Goal: Information Seeking & Learning: Learn about a topic

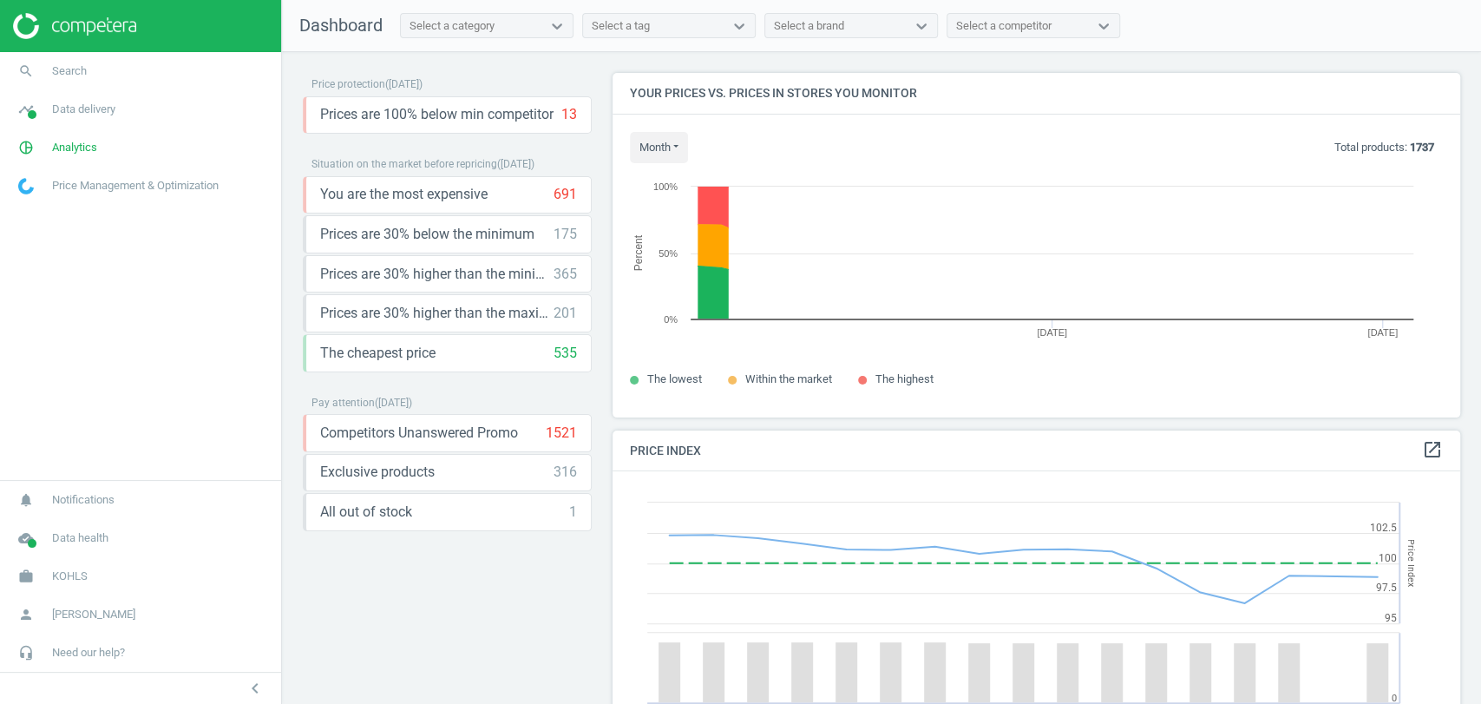
scroll to position [430, 863]
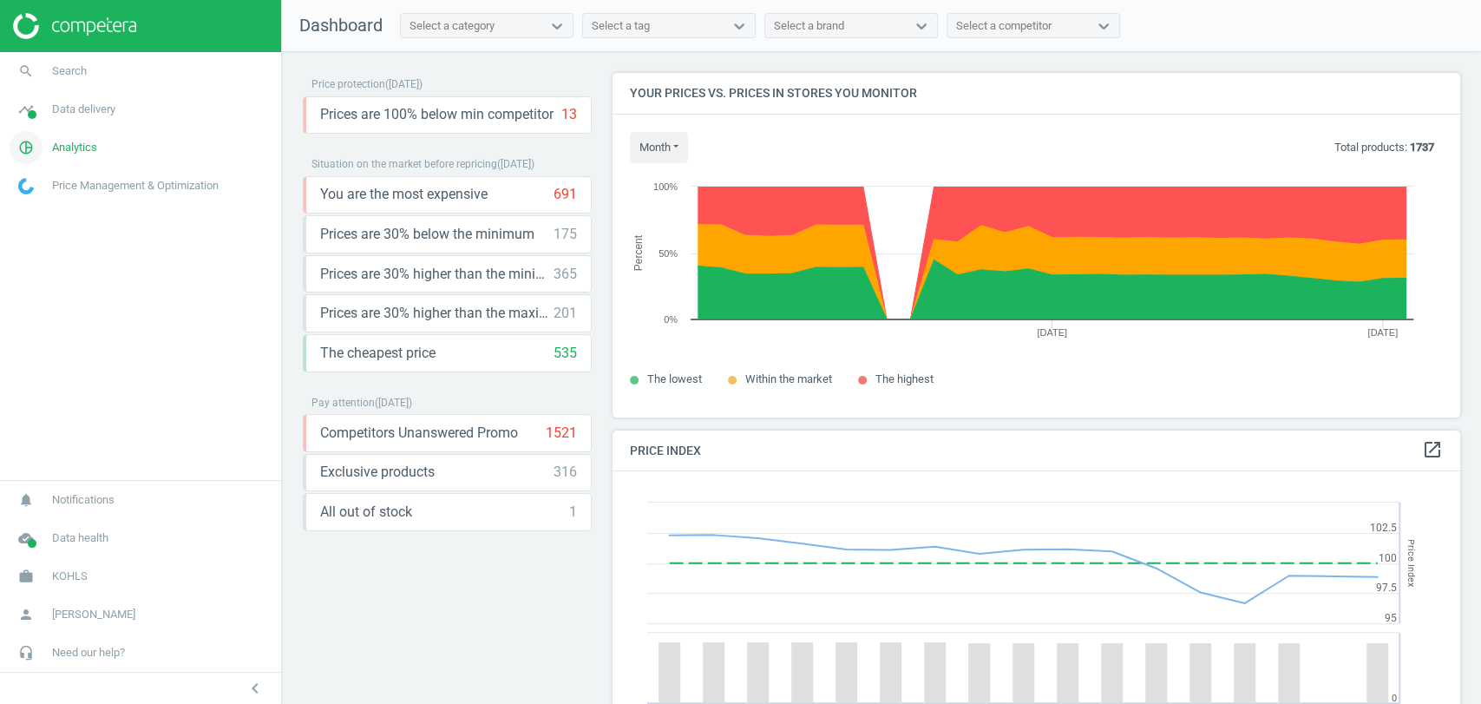
click at [56, 143] on span "Analytics" at bounding box center [74, 148] width 45 height 16
click at [45, 207] on span "Products" at bounding box center [39, 211] width 41 height 14
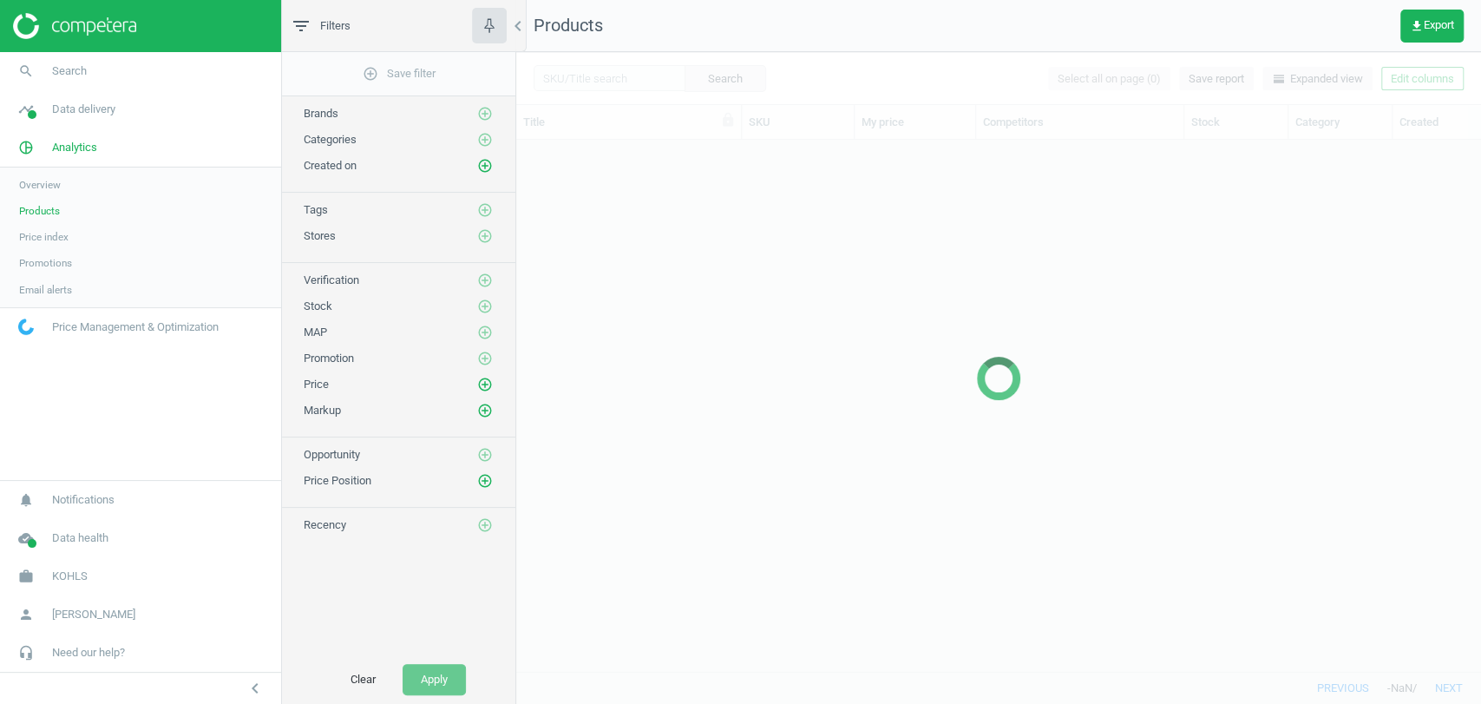
scroll to position [501, 949]
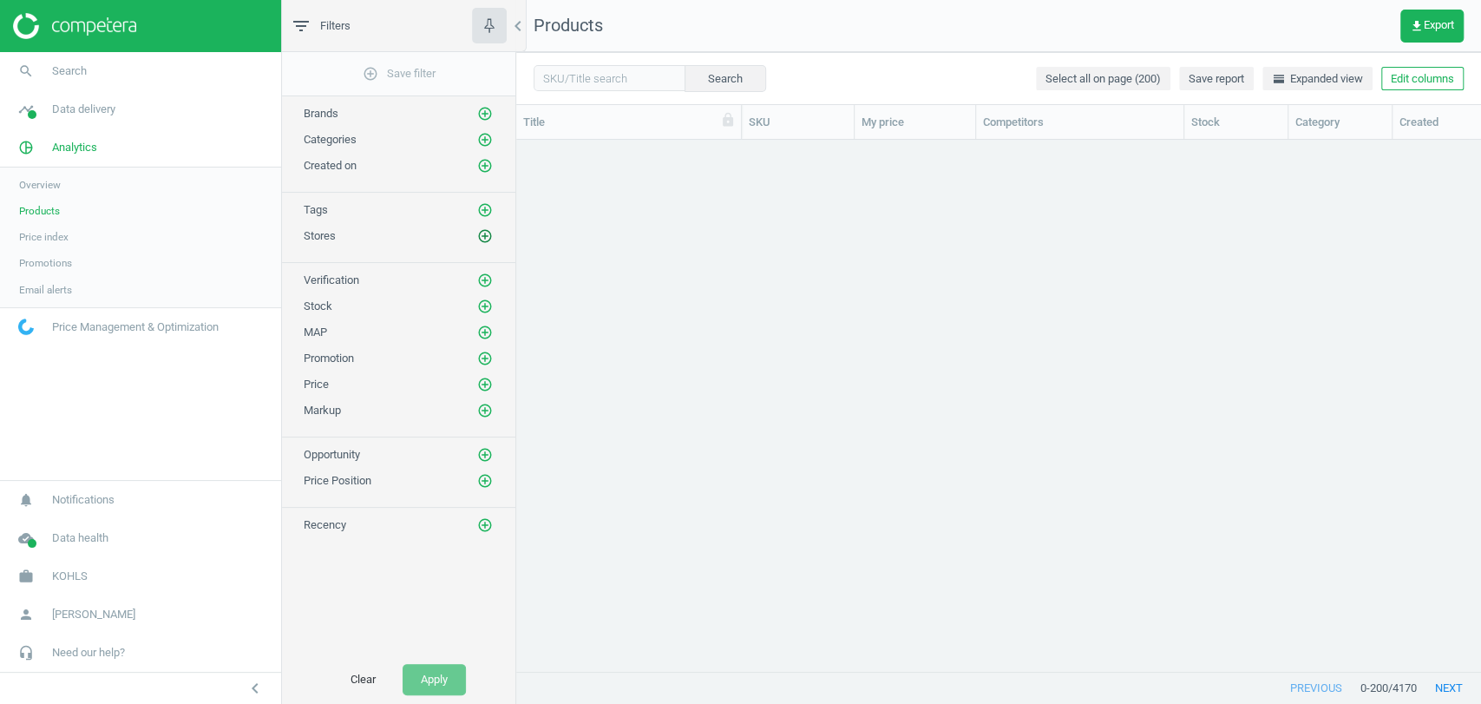
click at [484, 238] on icon "add_circle_outline" at bounding box center [485, 236] width 16 height 16
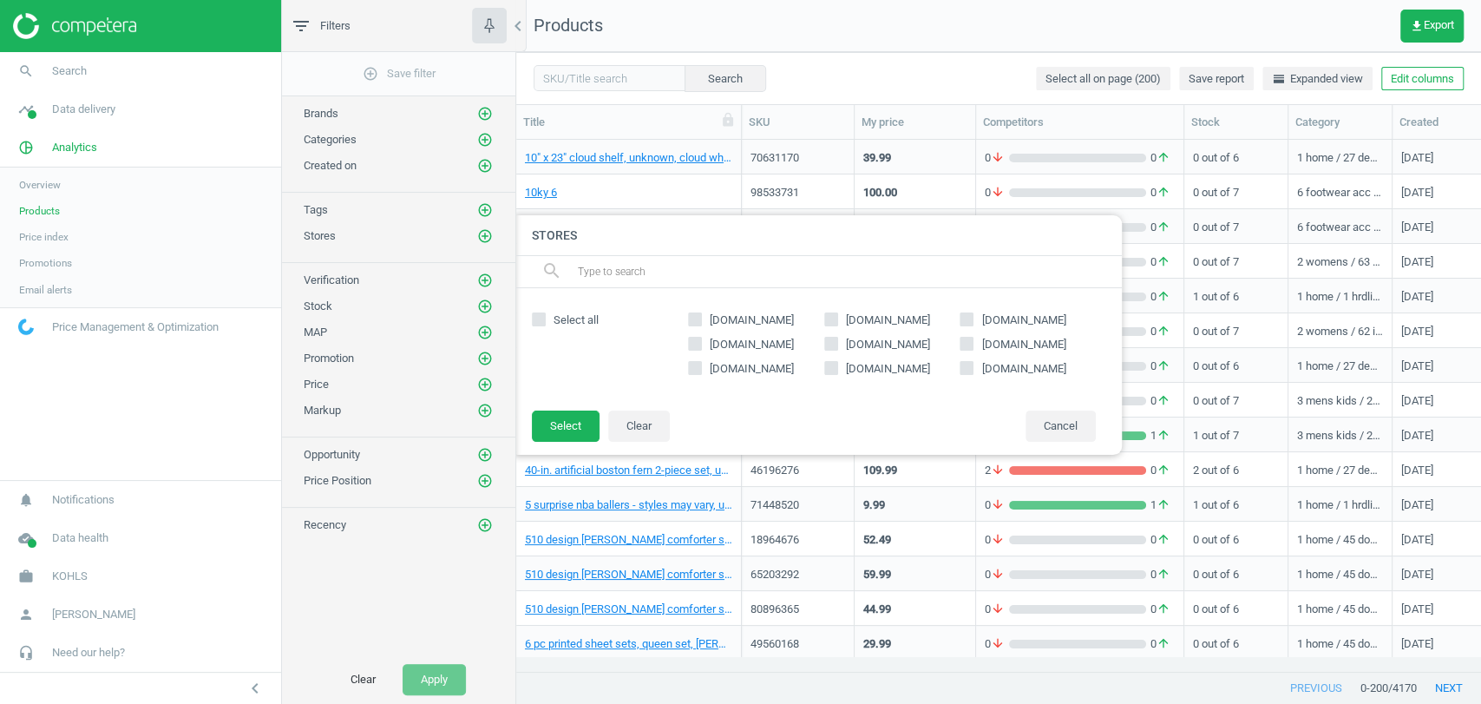
click at [754, 327] on span "[DOMAIN_NAME]" at bounding box center [751, 320] width 91 height 16
click at [701, 325] on input "[DOMAIN_NAME]" at bounding box center [695, 319] width 11 height 11
checkbox input "true"
click at [574, 422] on button "Select" at bounding box center [566, 425] width 68 height 31
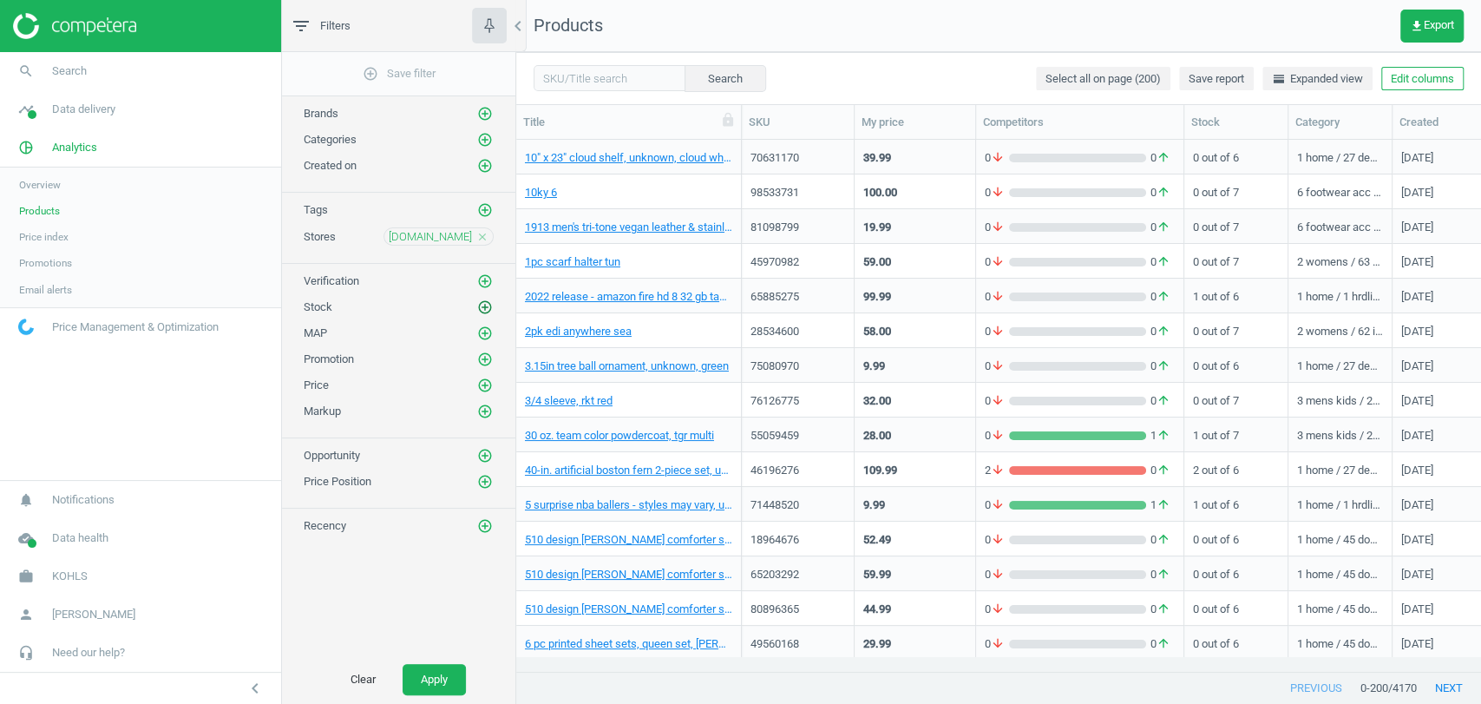
drag, startPoint x: 486, startPoint y: 307, endPoint x: 515, endPoint y: 338, distance: 41.7
click at [484, 307] on icon "add_circle_outline" at bounding box center [485, 307] width 16 height 16
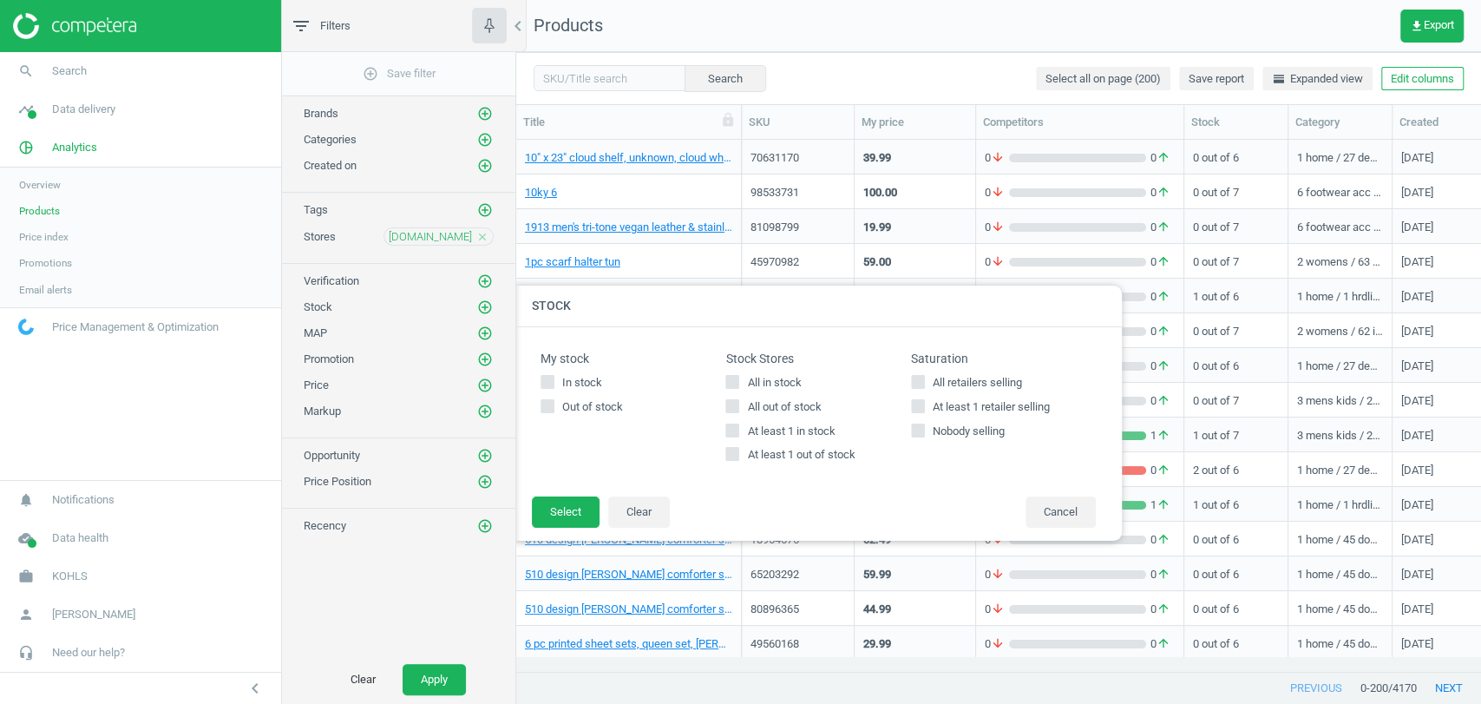
click at [732, 377] on input "All in stock" at bounding box center [732, 381] width 11 height 11
checkbox input "true"
click at [556, 521] on button "Select" at bounding box center [566, 511] width 68 height 31
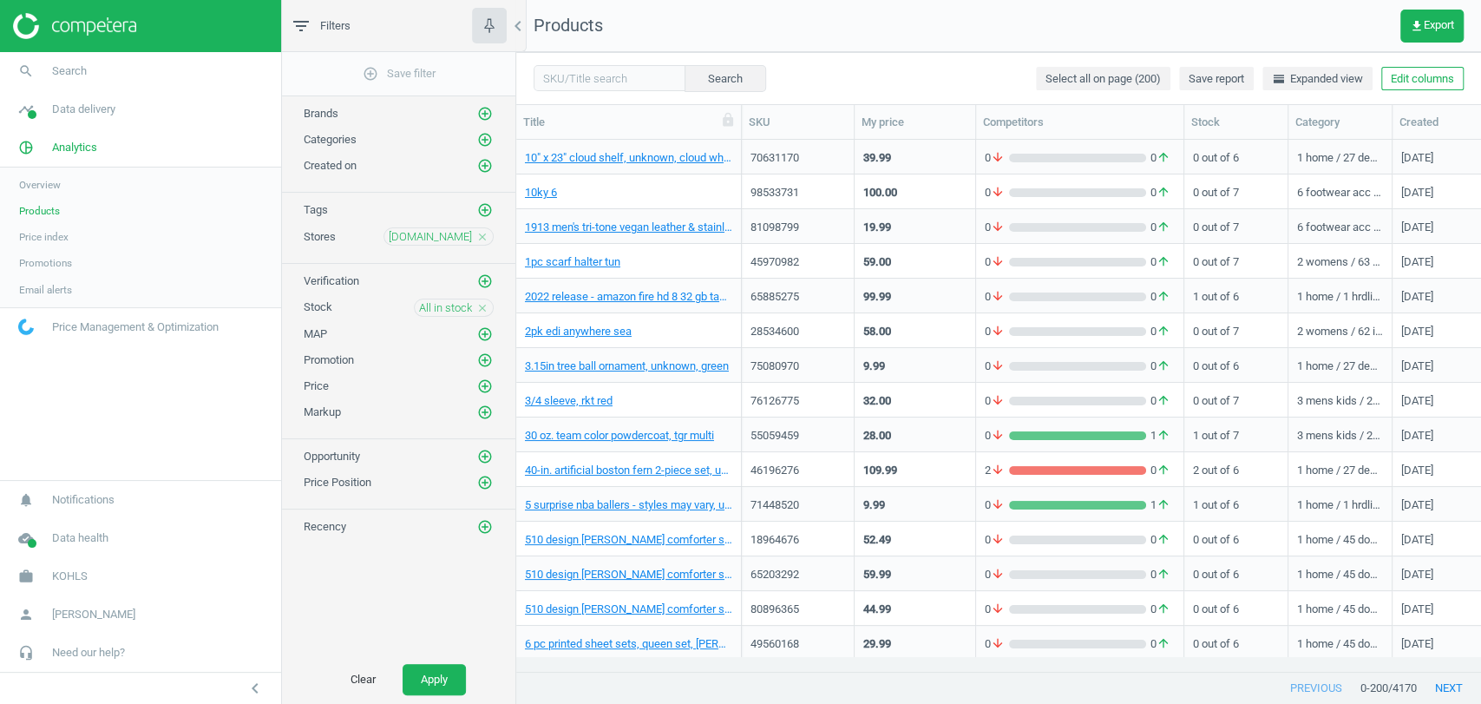
click at [448, 661] on div "Clear Apply" at bounding box center [398, 679] width 233 height 49
click at [444, 674] on button "Apply" at bounding box center [434, 679] width 63 height 31
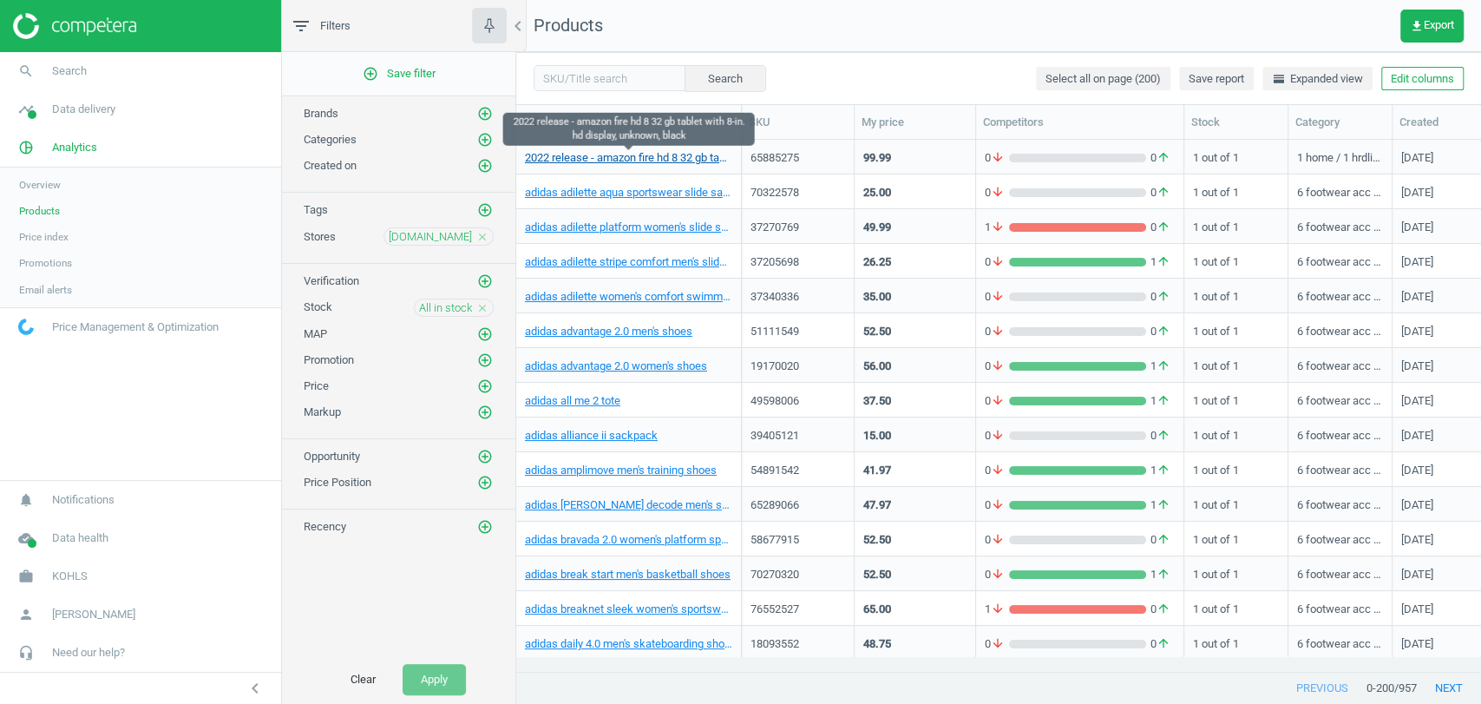
click at [603, 164] on link "2022 release - amazon fire hd 8 32 gb tablet with 8-in. hd display, unknown, bl…" at bounding box center [628, 158] width 207 height 16
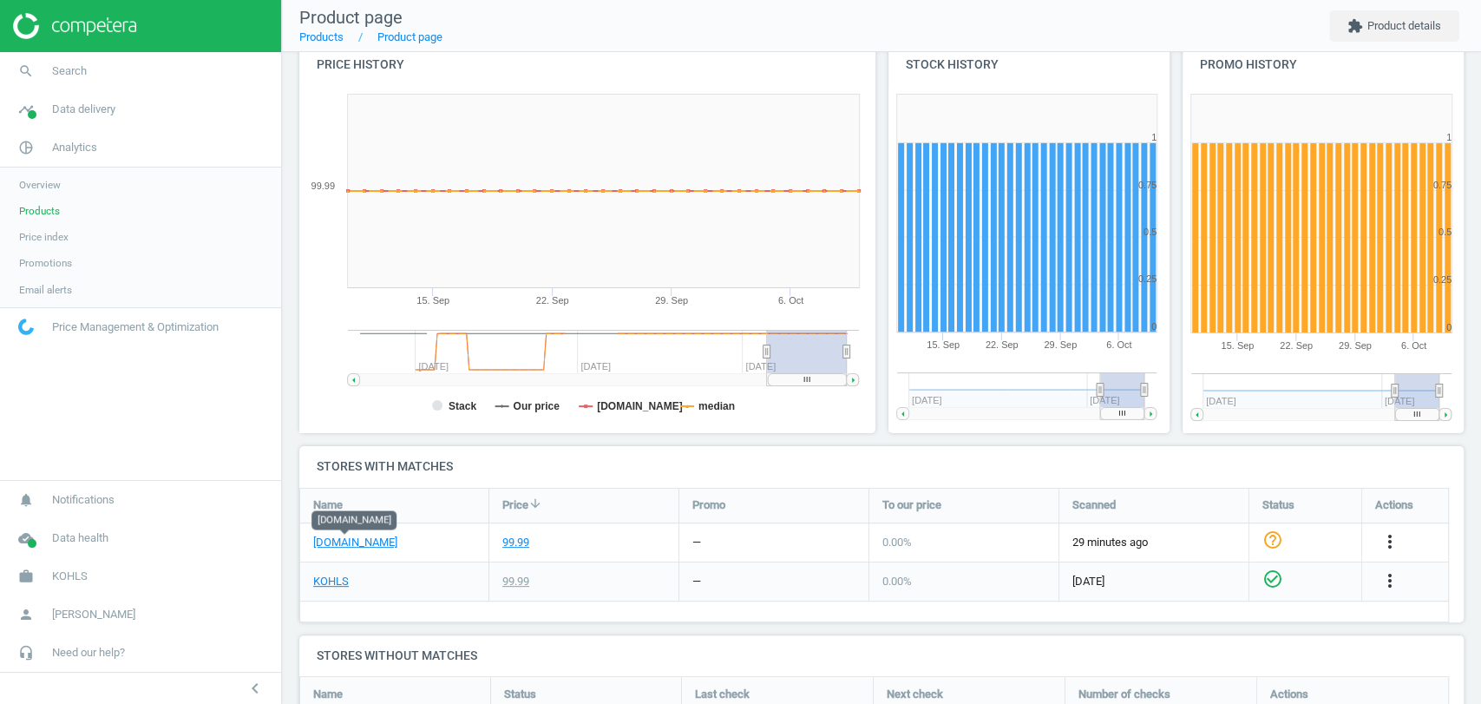
click at [346, 550] on div "[DOMAIN_NAME]" at bounding box center [394, 542] width 188 height 38
click at [349, 536] on link "[DOMAIN_NAME]" at bounding box center [355, 543] width 84 height 16
